Goal: Task Accomplishment & Management: Manage account settings

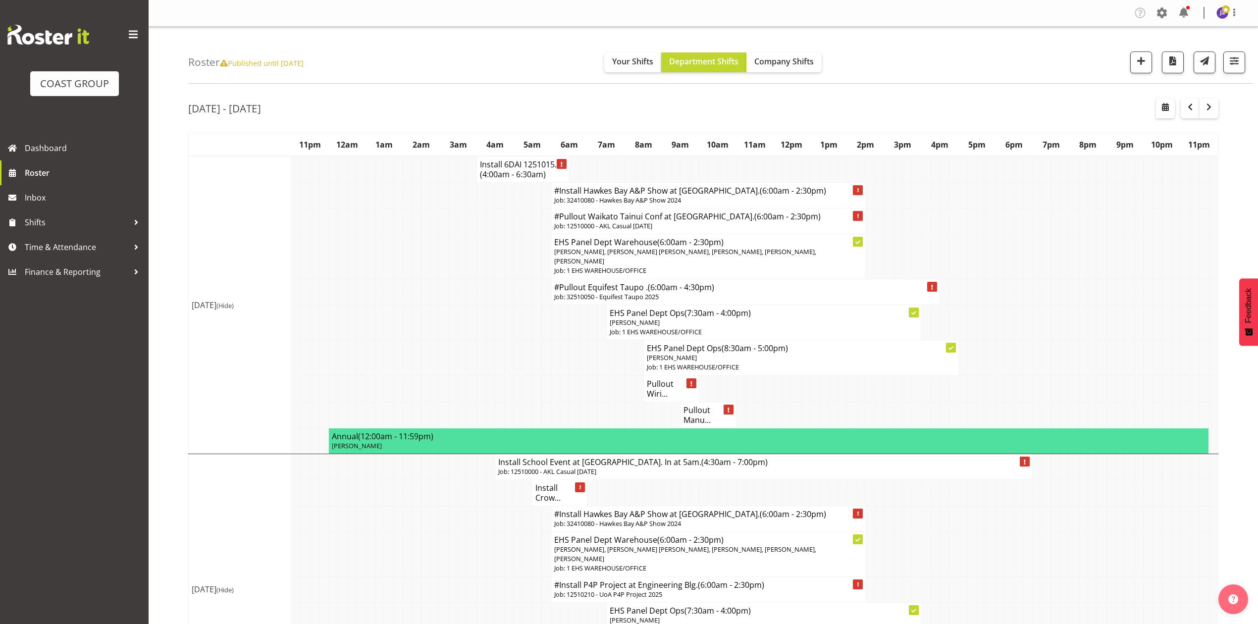
click at [1159, 119] on div "[DATE] - [DATE]" at bounding box center [703, 110] width 1030 height 23
click at [1162, 107] on span "button" at bounding box center [1165, 107] width 12 height 12
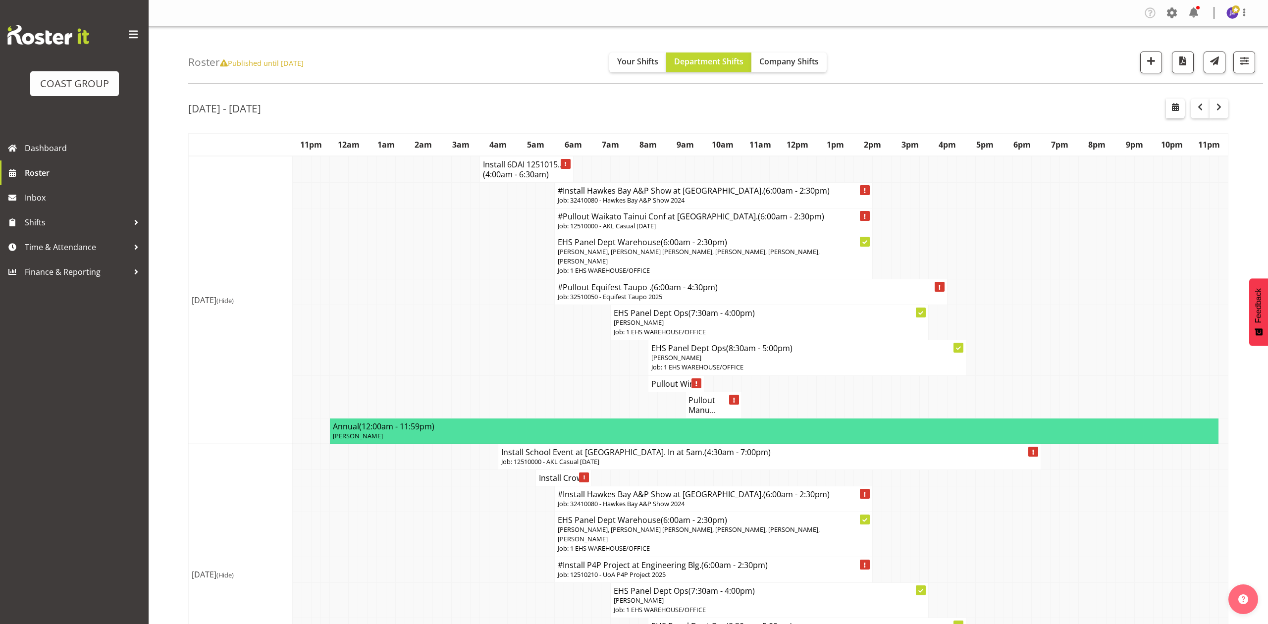
select select "9"
select select "2025"
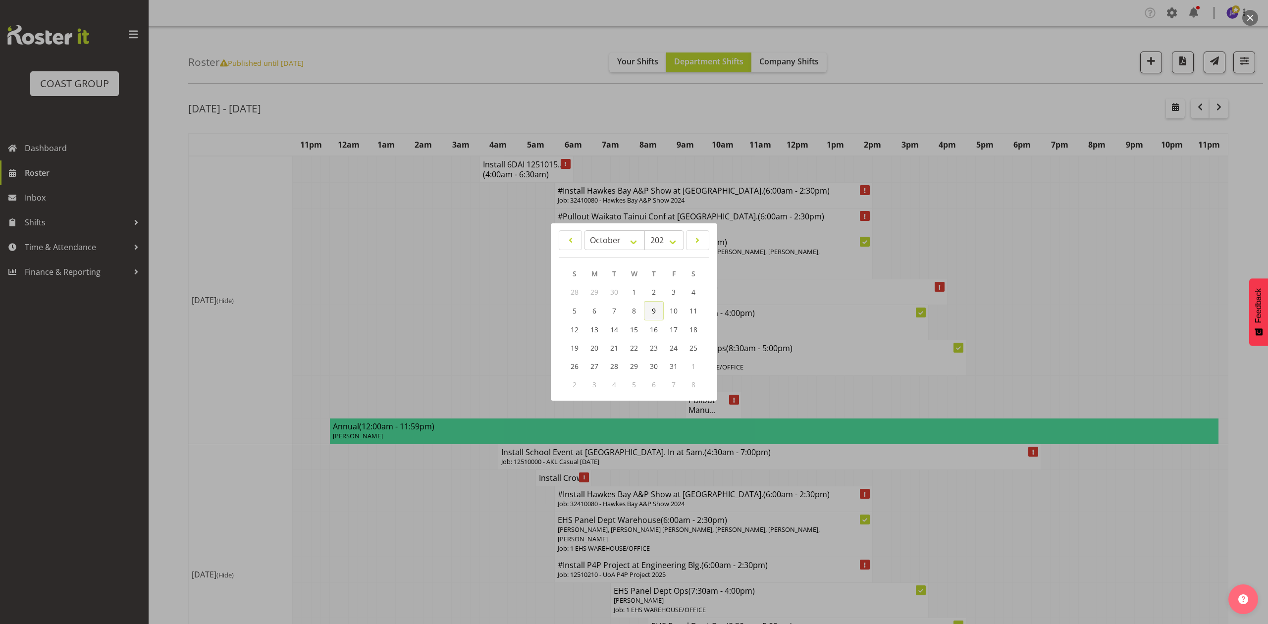
drag, startPoint x: 650, startPoint y: 306, endPoint x: 701, endPoint y: 277, distance: 59.0
click at [650, 306] on link "9" at bounding box center [654, 310] width 20 height 19
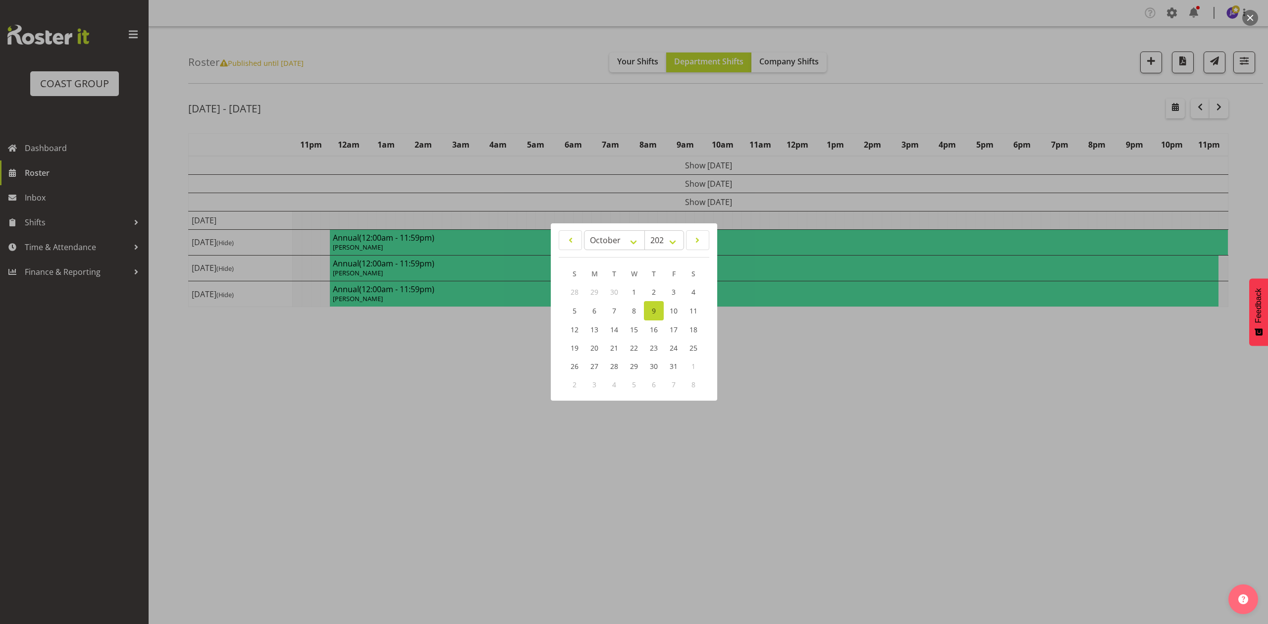
click at [989, 24] on div at bounding box center [634, 312] width 1268 height 624
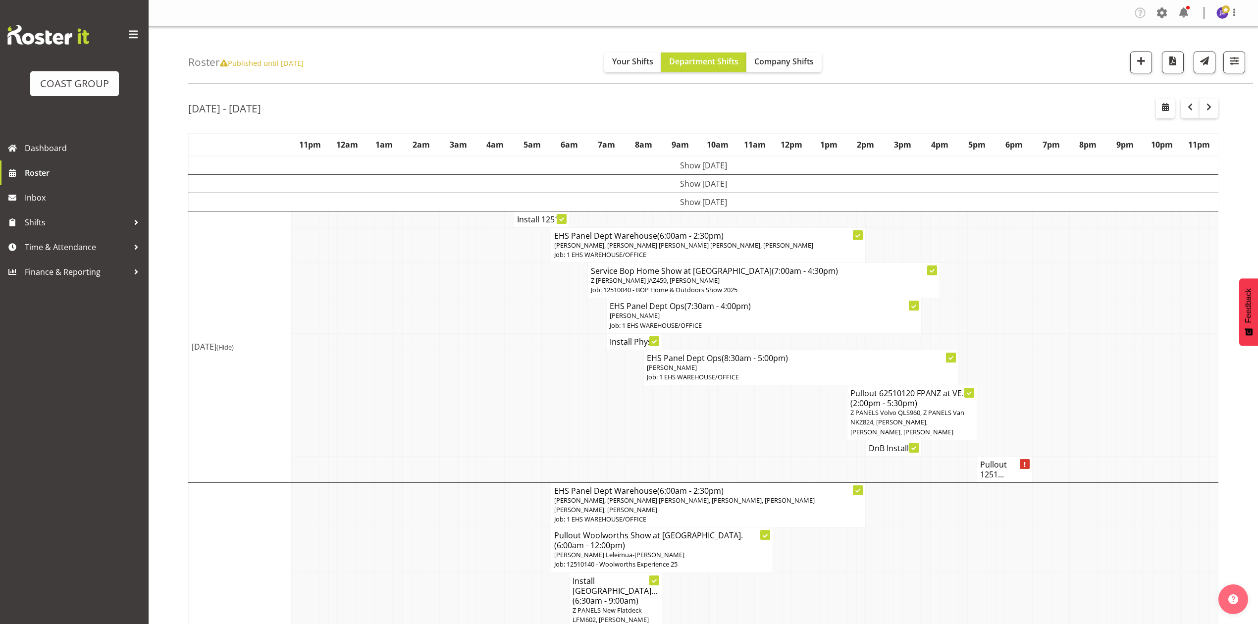
click at [1033, 350] on td at bounding box center [1036, 341] width 9 height 16
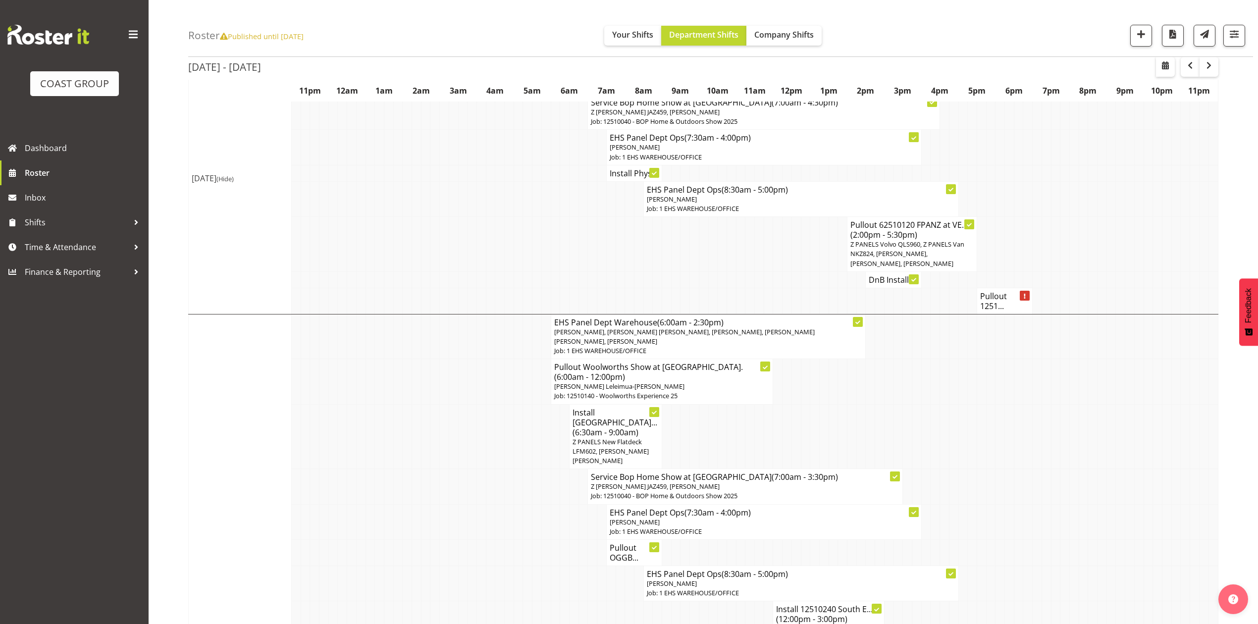
scroll to position [198, 0]
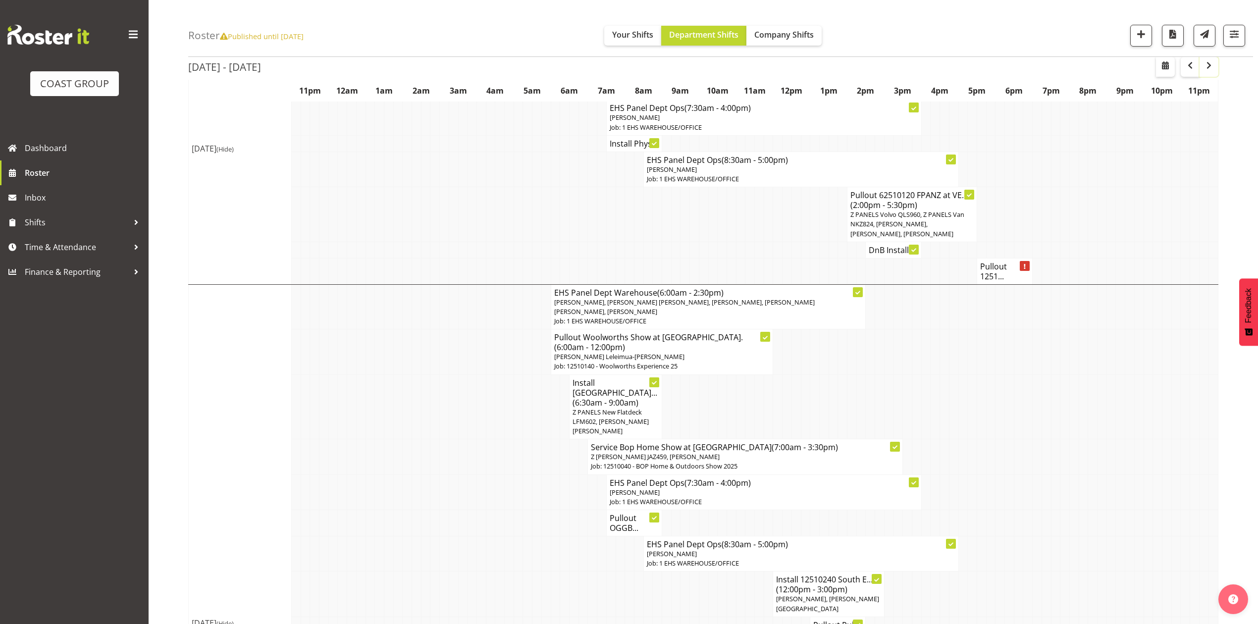
click at [1211, 67] on span "button" at bounding box center [1209, 65] width 12 height 12
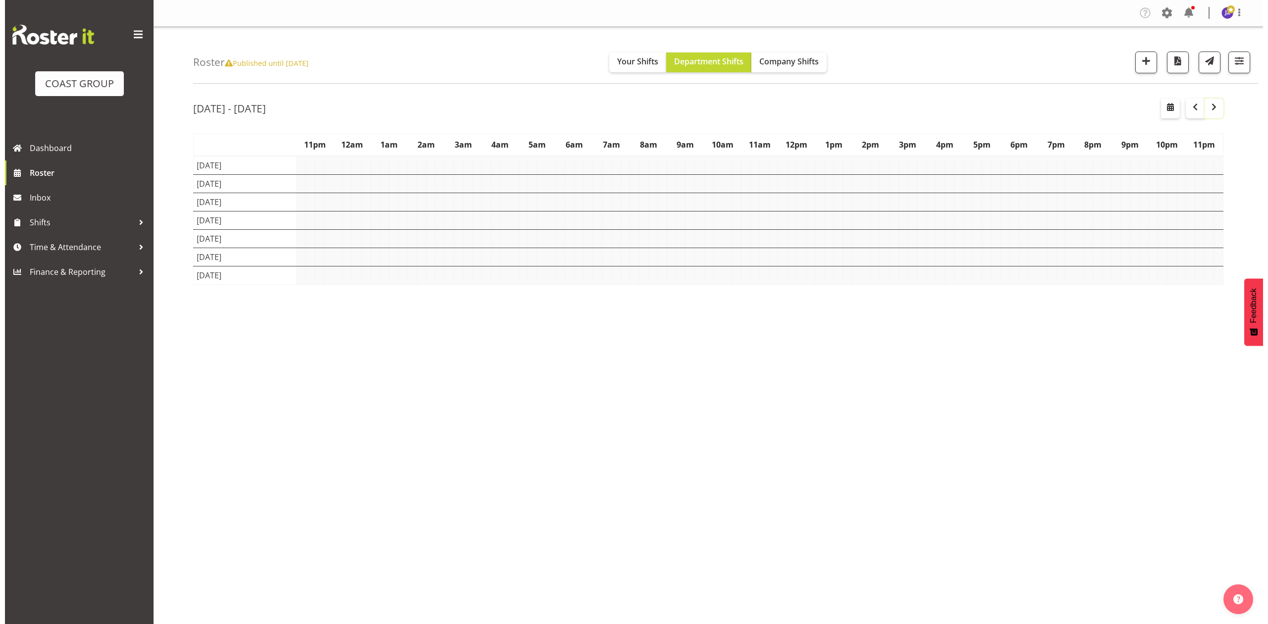
scroll to position [0, 0]
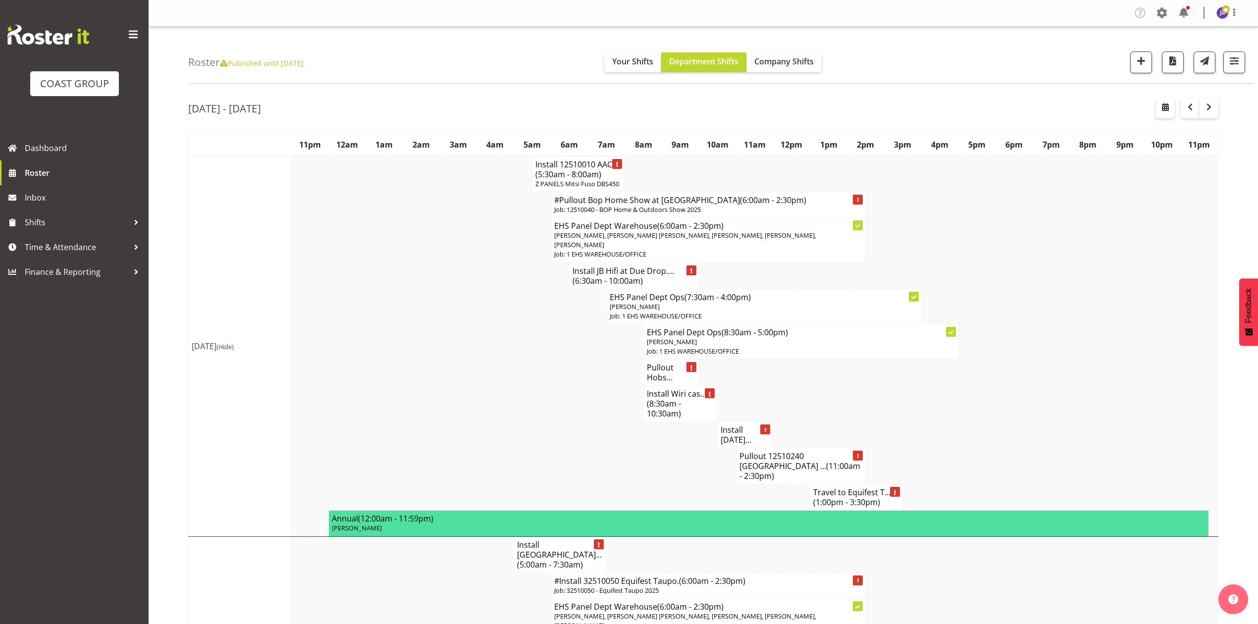
click at [642, 278] on span "(6:30am - 10:00am)" at bounding box center [607, 280] width 70 height 11
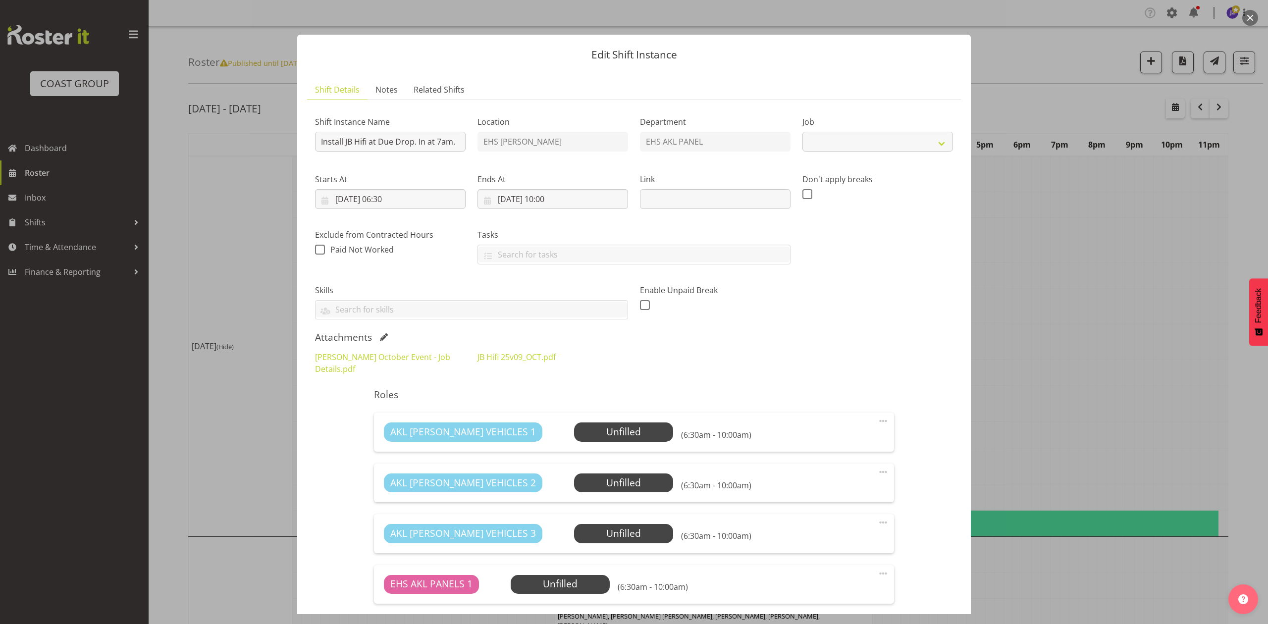
select select "10086"
click at [405, 355] on link "[PERSON_NAME] October Event - Job Details.pdf" at bounding box center [382, 363] width 135 height 23
